Goal: Information Seeking & Learning: Learn about a topic

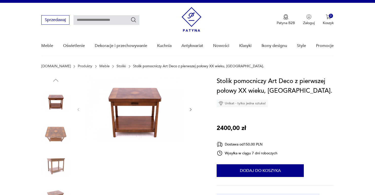
scroll to position [7, 0]
click at [54, 136] on img at bounding box center [55, 133] width 29 height 29
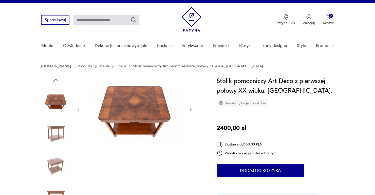
scroll to position [0, 0]
click at [166, 114] on img at bounding box center [135, 108] width 98 height 65
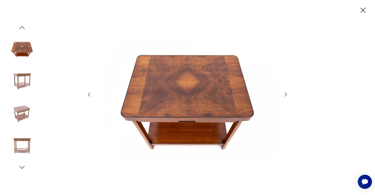
click at [19, 124] on img at bounding box center [22, 113] width 29 height 29
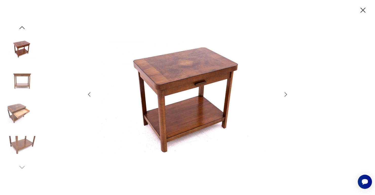
click at [14, 149] on img at bounding box center [22, 145] width 29 height 29
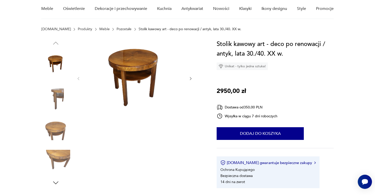
scroll to position [44, 0]
click at [138, 71] on img at bounding box center [135, 78] width 98 height 77
